Goal: Communication & Community: Answer question/provide support

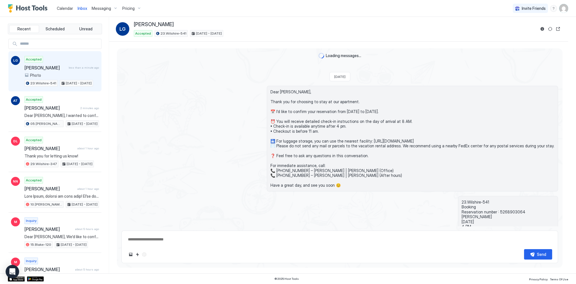
scroll to position [1329, 0]
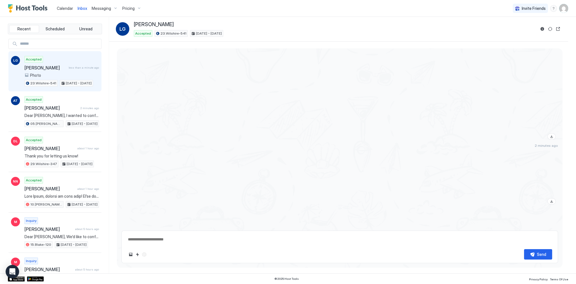
click at [328, 99] on div at bounding box center [405, 81] width 306 height 119
click at [322, 117] on div at bounding box center [405, 141] width 306 height 150
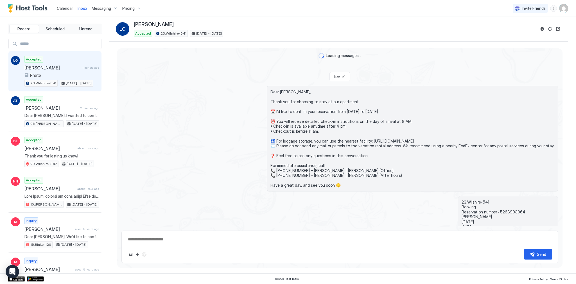
scroll to position [1018, 0]
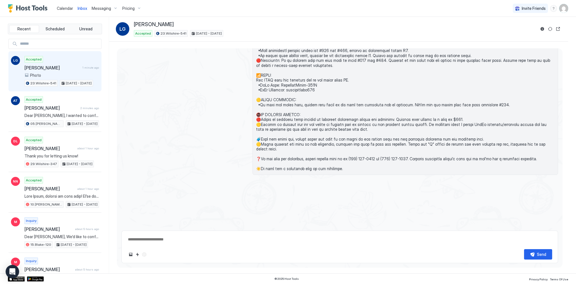
click at [68, 9] on span "Calendar" at bounding box center [65, 8] width 16 height 5
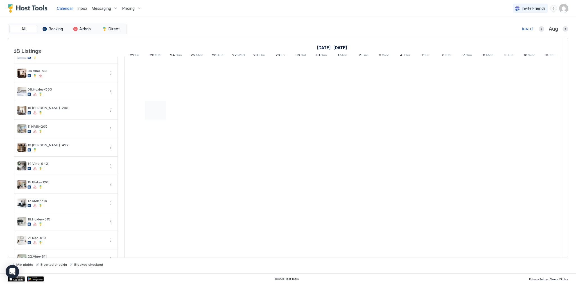
scroll to position [22, 0]
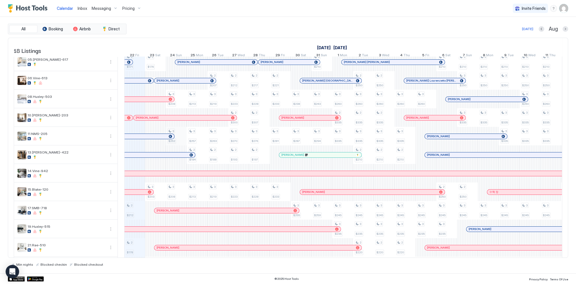
click at [157, 138] on div "[PERSON_NAME]" at bounding box center [110, 136] width 114 height 4
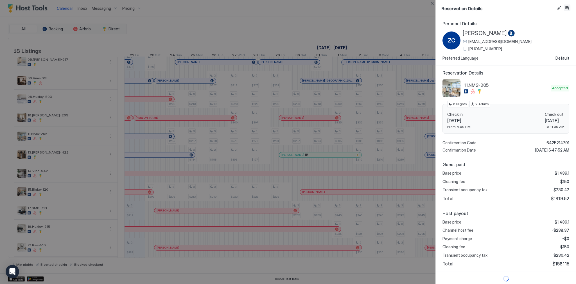
click at [567, 7] on button "Inbox" at bounding box center [567, 7] width 7 height 7
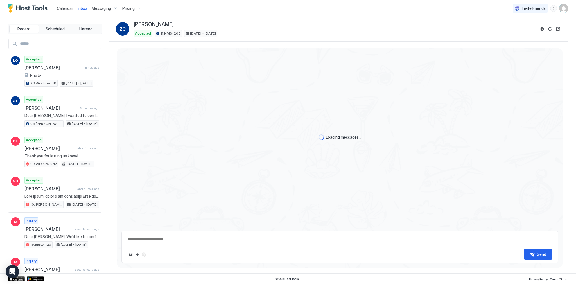
scroll to position [897, 0]
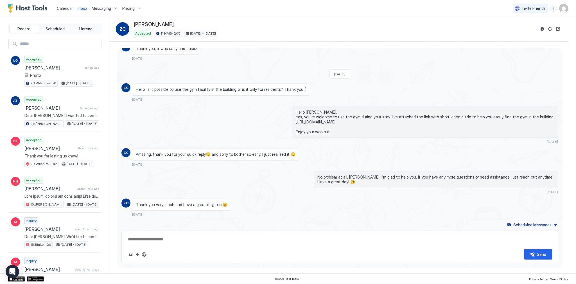
click at [233, 236] on textarea at bounding box center [339, 239] width 425 height 10
click at [233, 240] on textarea "To enrich screen reader interactions, please activate Accessibility in Grammarl…" at bounding box center [339, 239] width 425 height 10
paste textarea "**********"
type textarea "*"
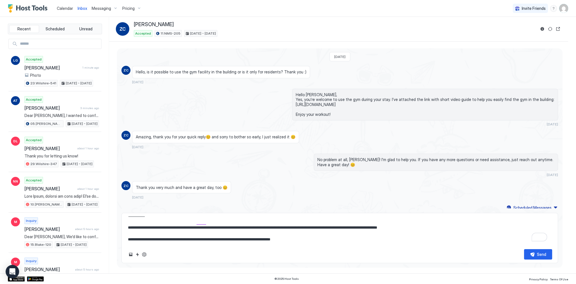
scroll to position [0, 0]
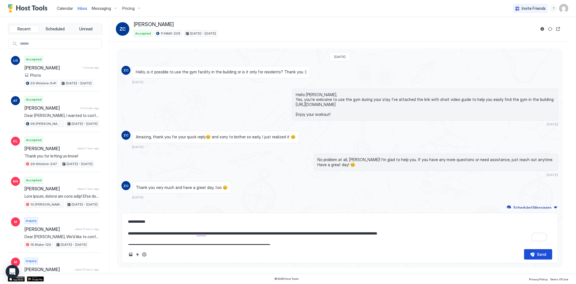
type textarea "**********"
click at [538, 252] on div "Send" at bounding box center [541, 254] width 9 height 6
type textarea "*"
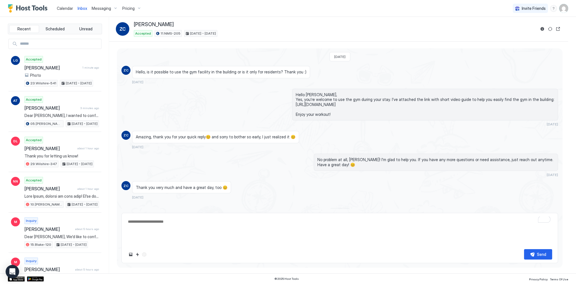
scroll to position [1505, 0]
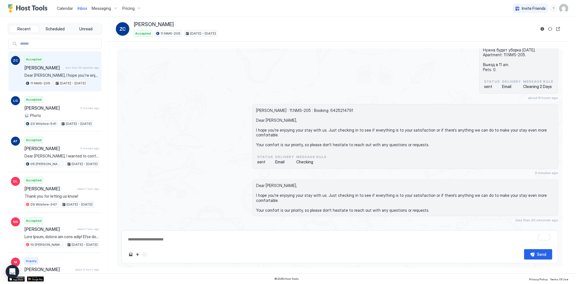
click at [74, 8] on div "Calendar" at bounding box center [65, 8] width 21 height 10
click at [72, 7] on span "Calendar" at bounding box center [65, 8] width 16 height 5
click at [71, 7] on span "Calendar" at bounding box center [65, 8] width 16 height 5
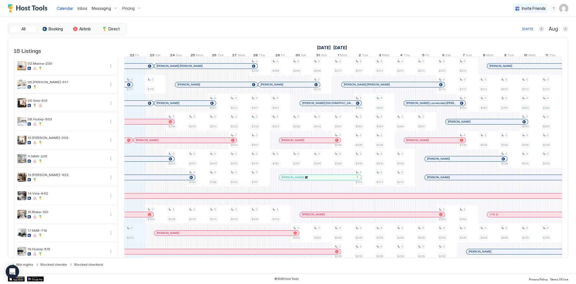
scroll to position [0, 245]
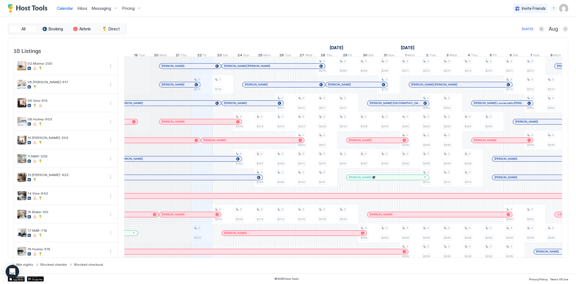
click at [199, 105] on div at bounding box center [199, 103] width 4 height 4
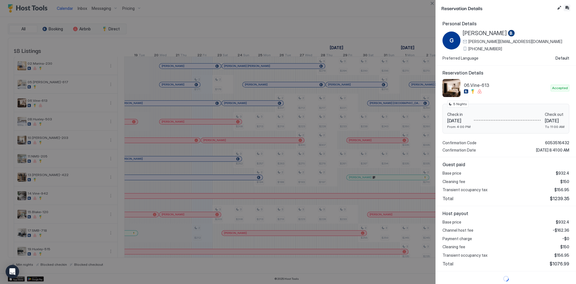
click at [567, 7] on button "Inbox" at bounding box center [567, 7] width 7 height 7
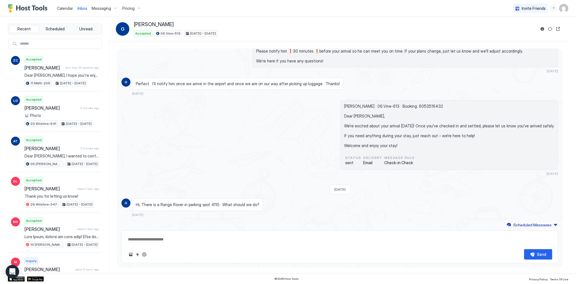
click at [275, 236] on textarea at bounding box center [339, 239] width 425 height 10
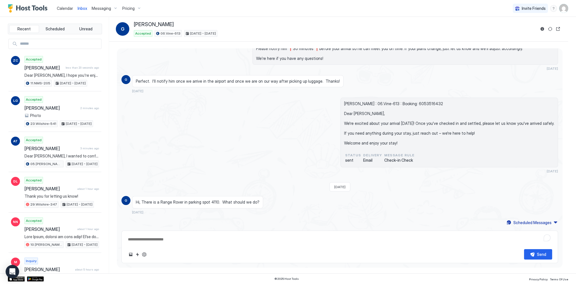
paste textarea "**********"
type textarea "*"
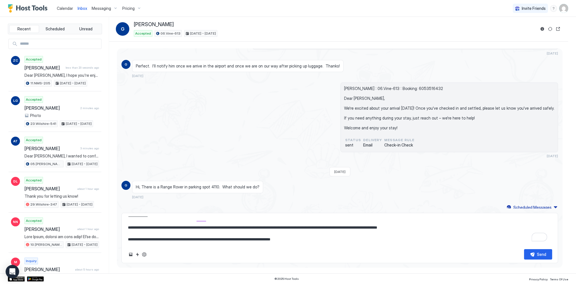
scroll to position [0, 0]
type textarea "**********"
click at [534, 254] on button "Send" at bounding box center [538, 254] width 28 height 10
type textarea "*"
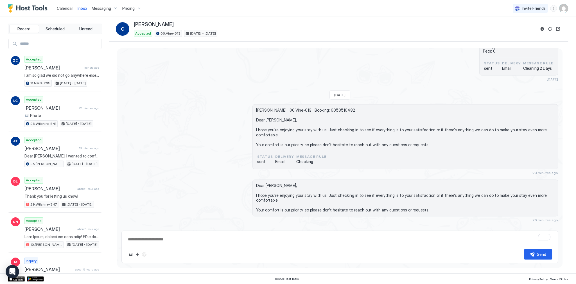
type textarea "*"
